Goal: Information Seeking & Learning: Learn about a topic

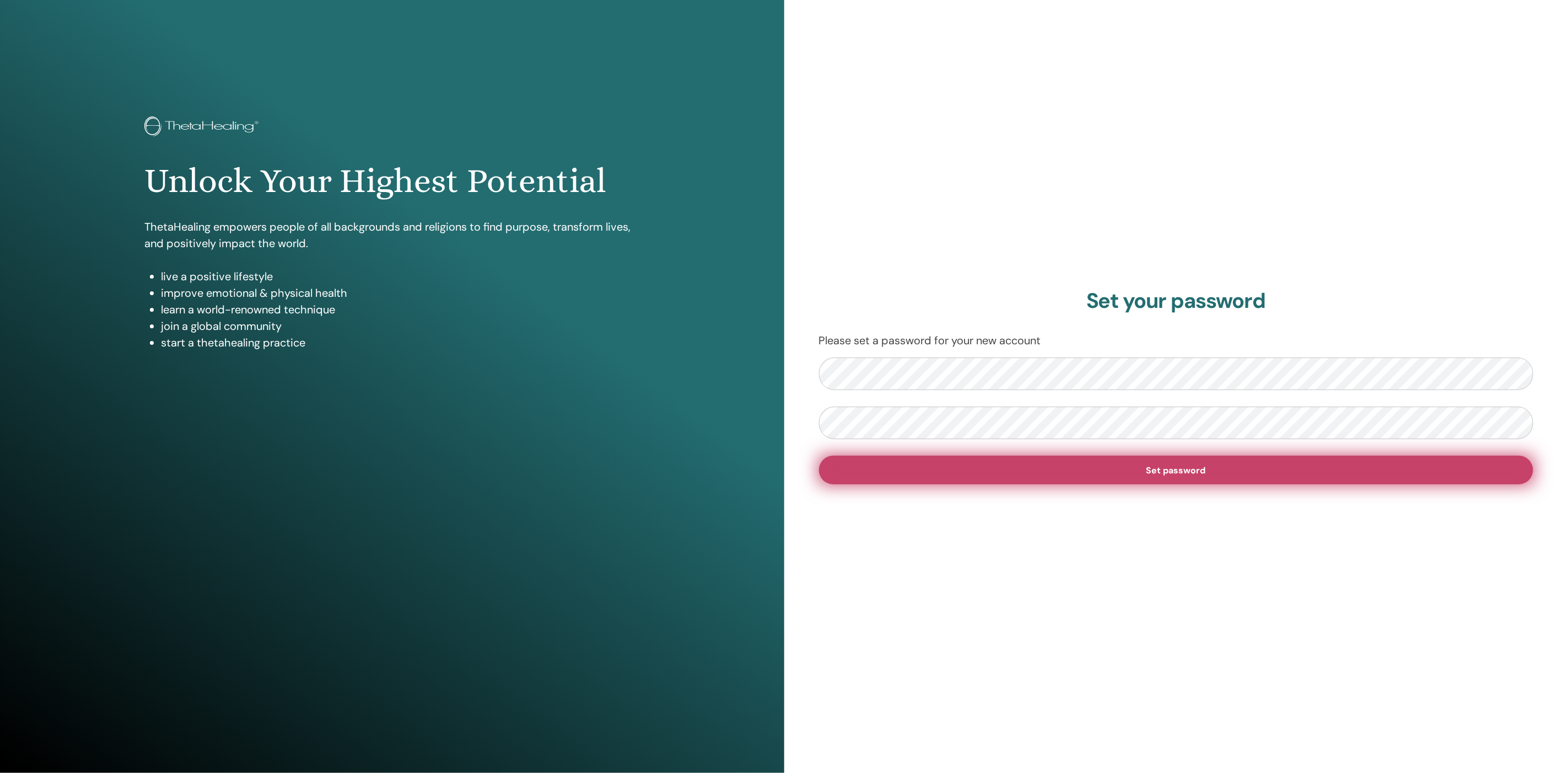
click at [1109, 463] on button "Set password" at bounding box center [1177, 469] width 715 height 29
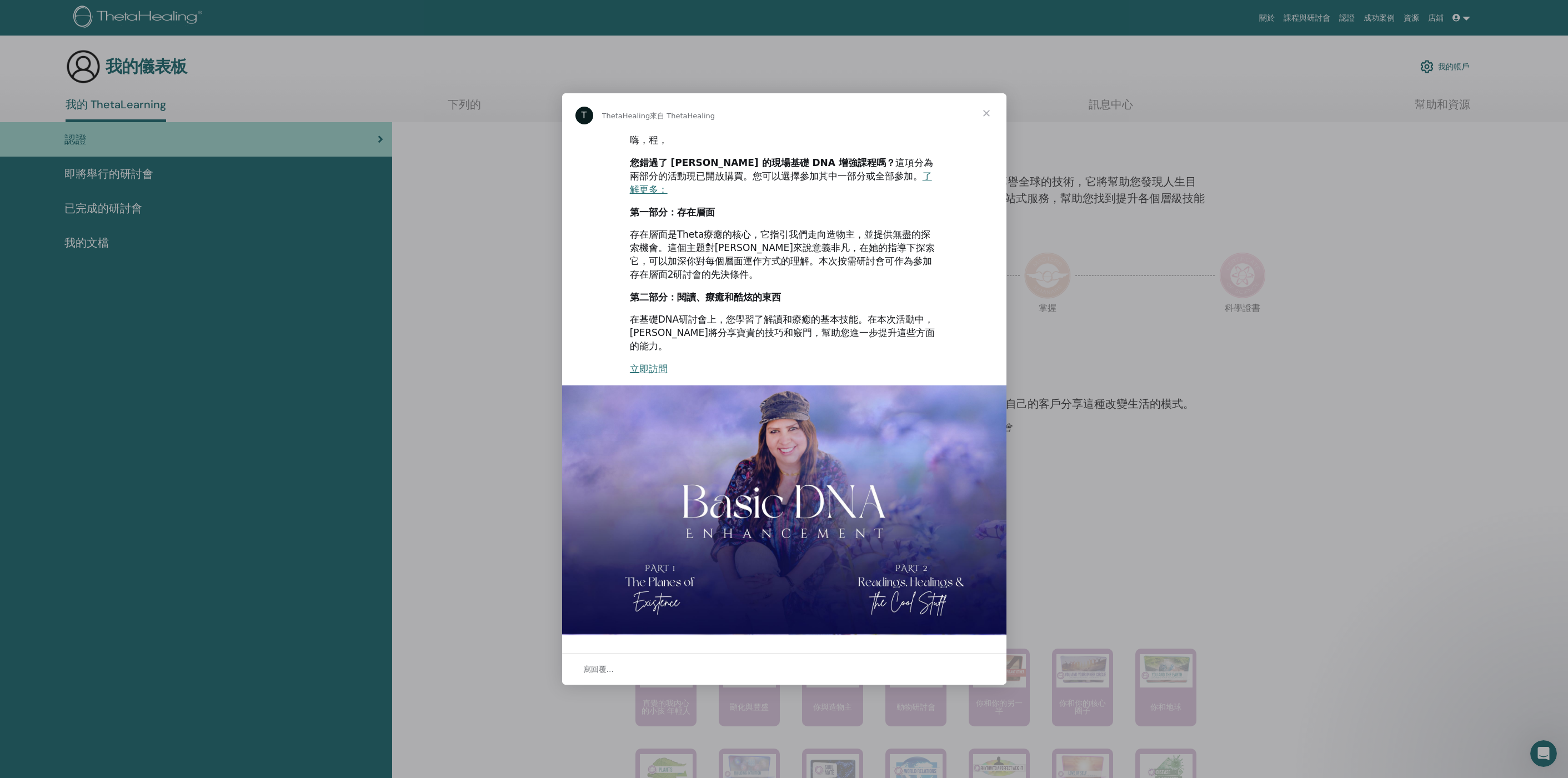
click at [986, 128] on span "關閉" at bounding box center [986, 113] width 40 height 40
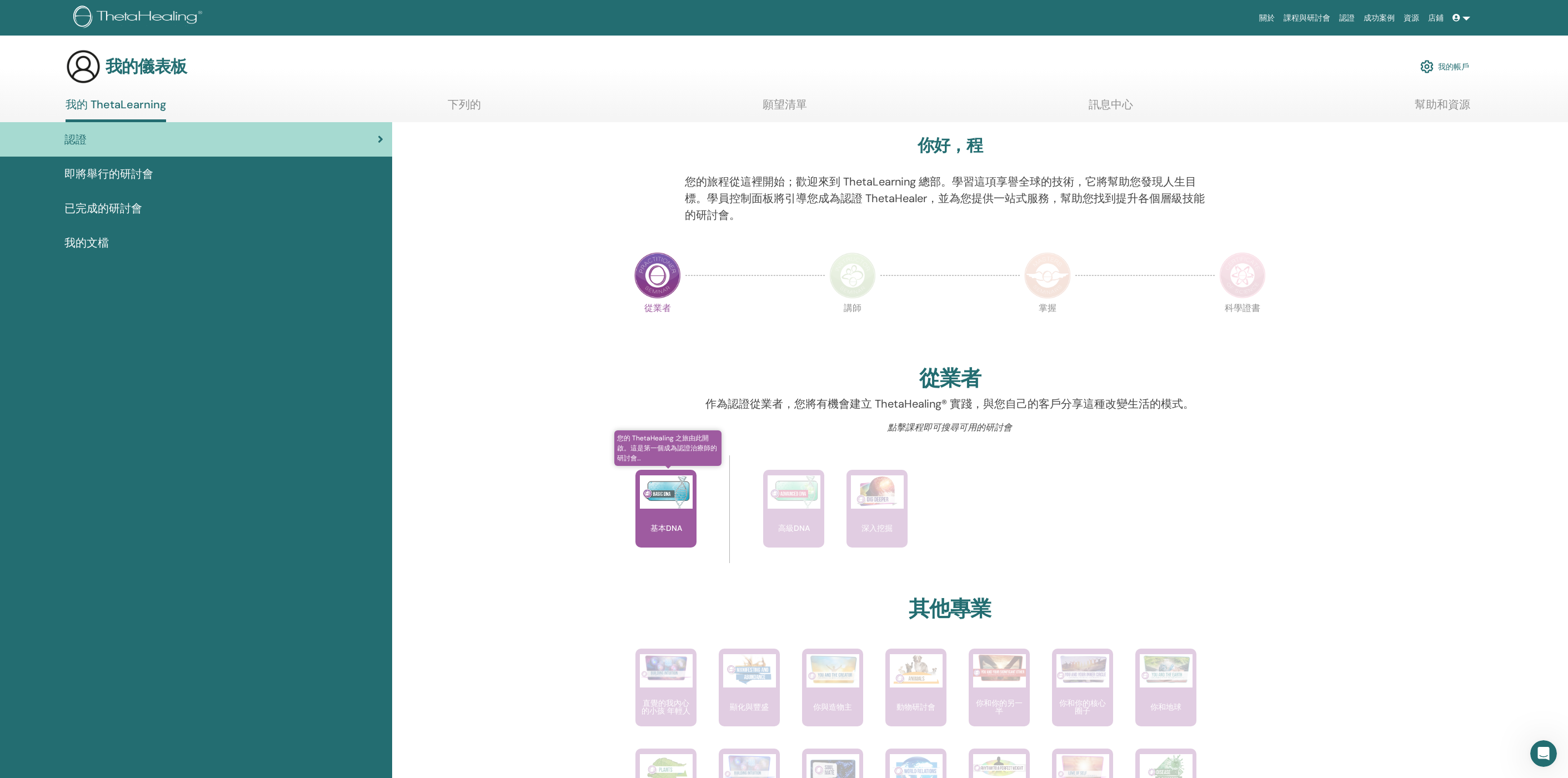
click at [679, 532] on font "基本DNA" at bounding box center [666, 528] width 32 height 10
